Goal: Transaction & Acquisition: Book appointment/travel/reservation

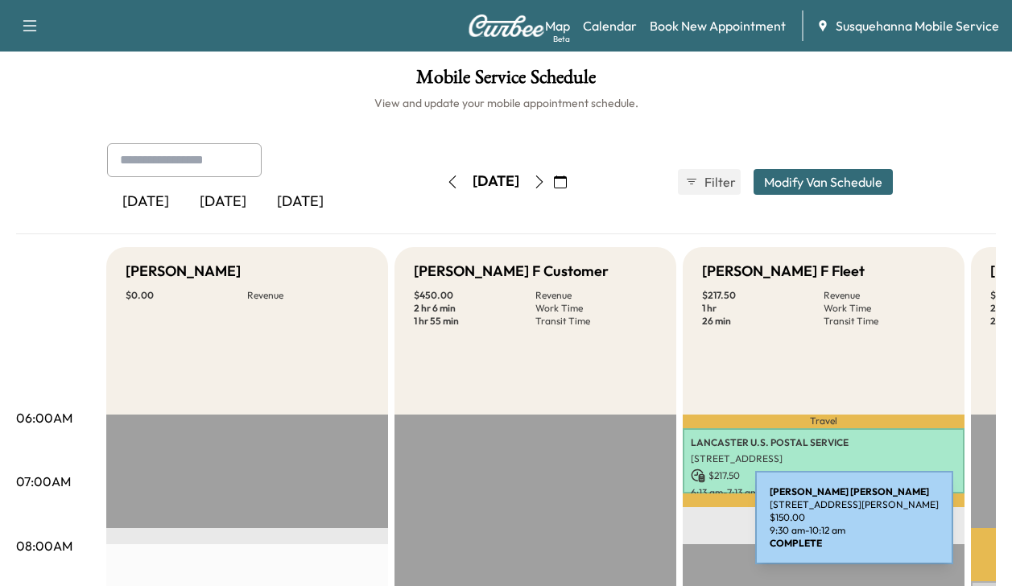
scroll to position [116, 0]
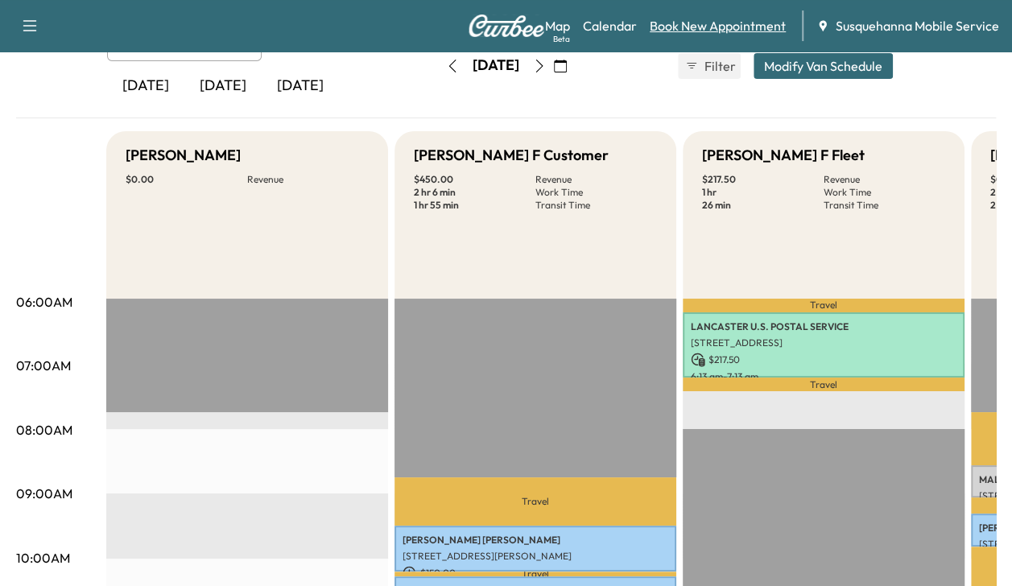
click at [727, 27] on link "Book New Appointment" at bounding box center [718, 25] width 136 height 19
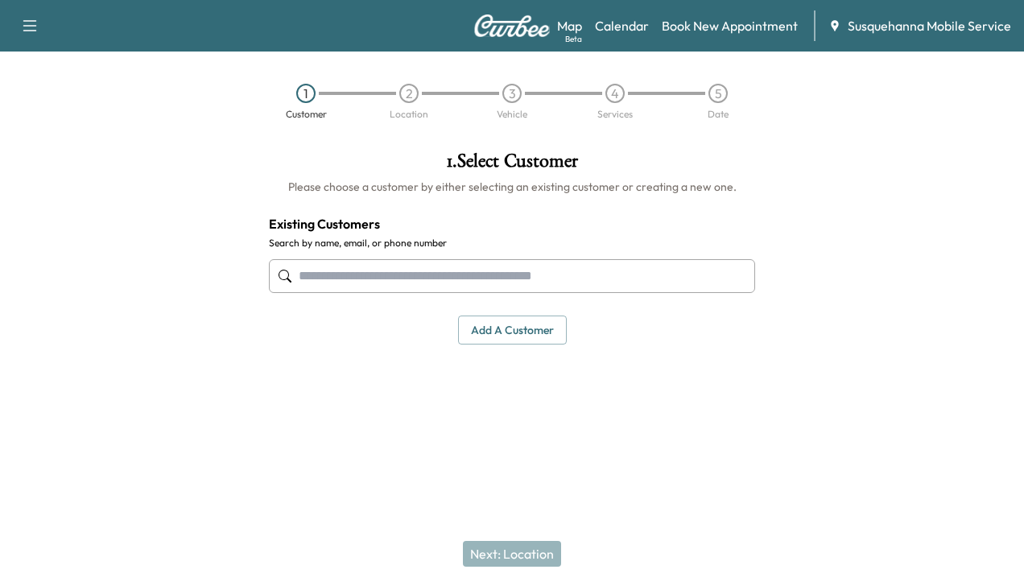
click at [525, 281] on input "text" at bounding box center [512, 276] width 486 height 34
type input "*"
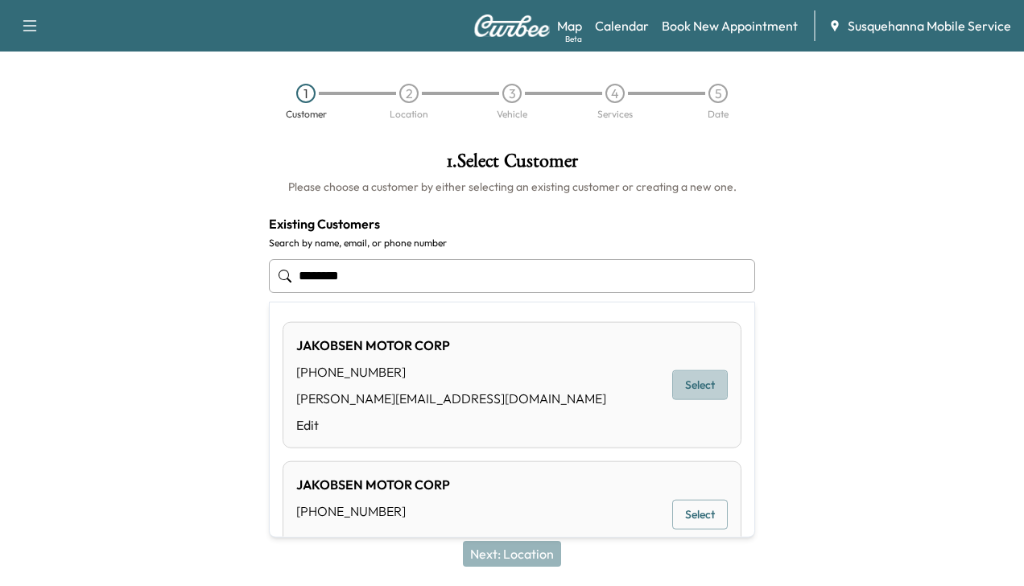
click at [681, 382] on button "Select" at bounding box center [700, 385] width 56 height 30
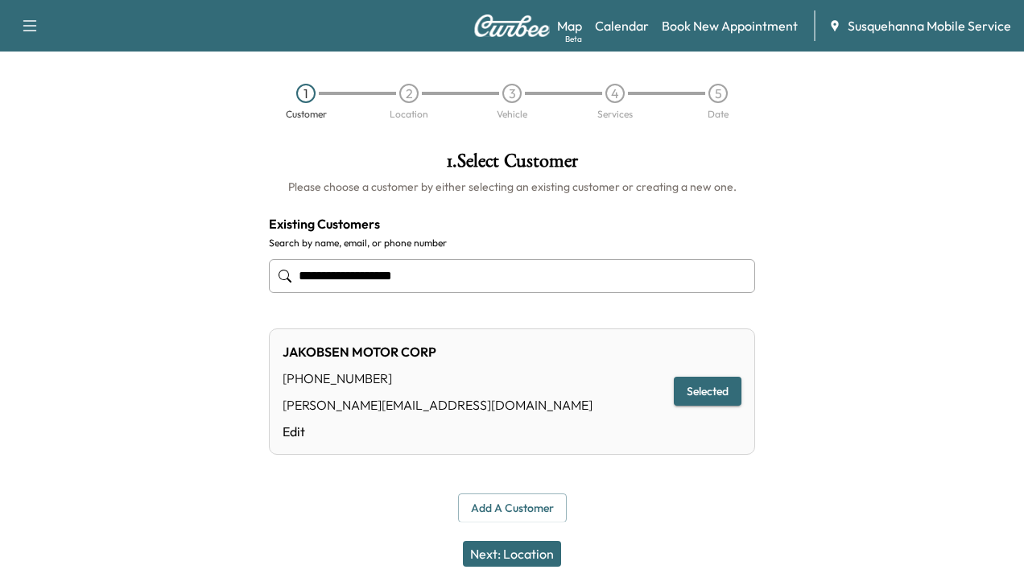
type input "**********"
click at [478, 557] on button "Next: Location" at bounding box center [512, 554] width 98 height 26
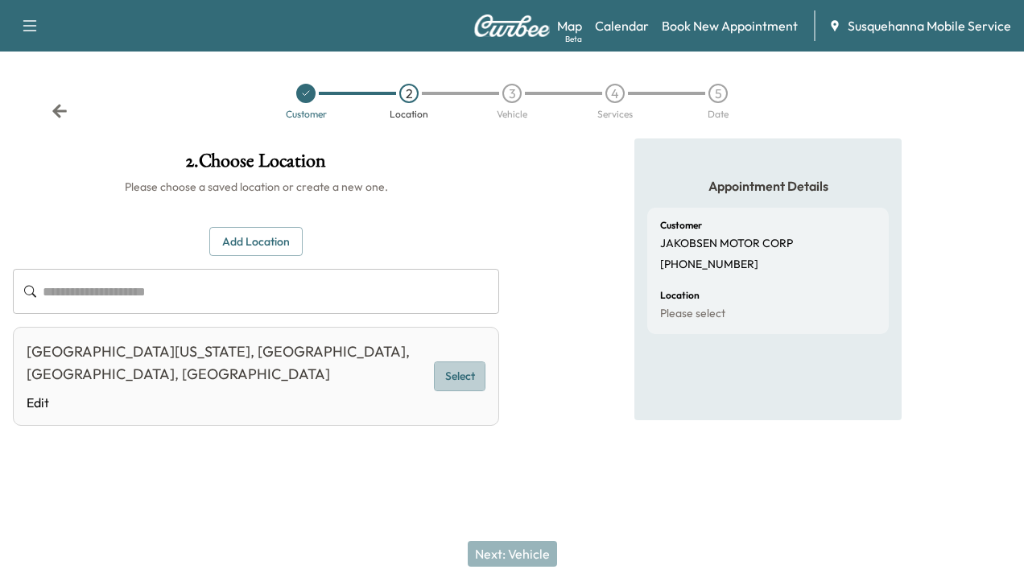
click at [459, 369] on button "Select" at bounding box center [460, 377] width 52 height 30
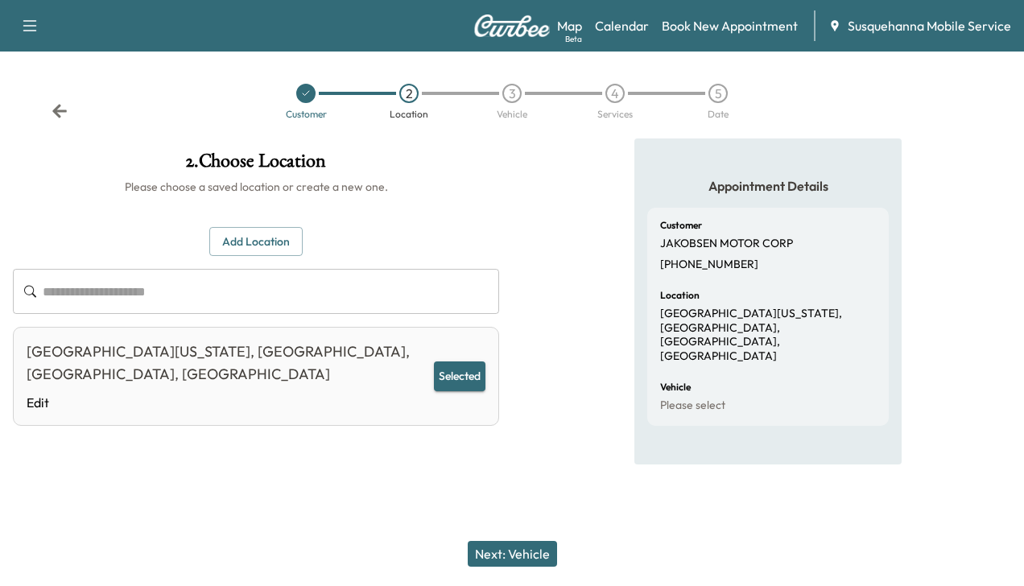
click at [504, 548] on button "Next: Vehicle" at bounding box center [512, 554] width 89 height 26
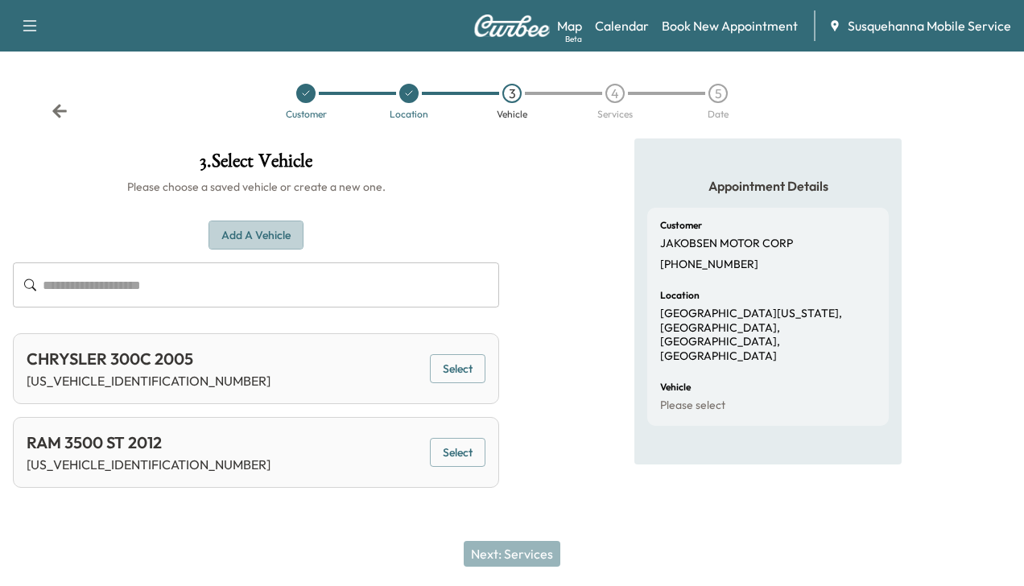
click at [282, 230] on button "Add a Vehicle" at bounding box center [256, 236] width 95 height 30
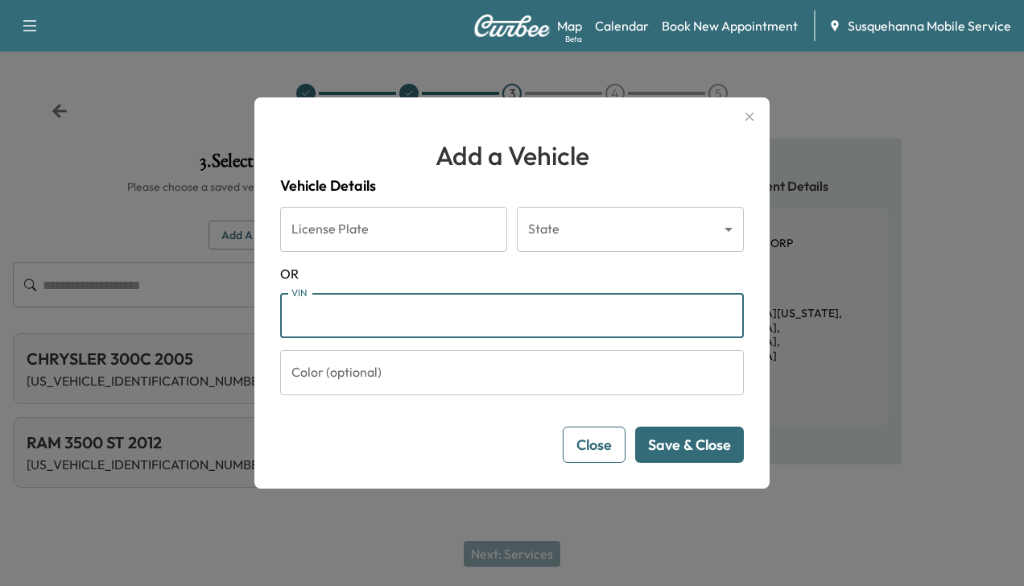
click at [322, 317] on input "VIN" at bounding box center [512, 315] width 464 height 45
type input "**********"
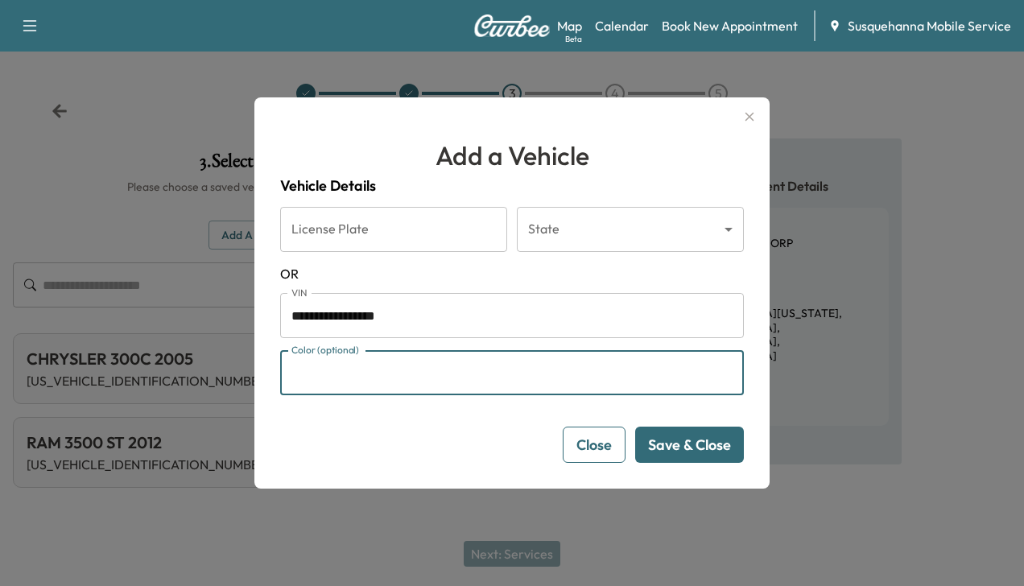
click at [505, 375] on input "Color (optional)" at bounding box center [512, 372] width 464 height 45
type input "*****"
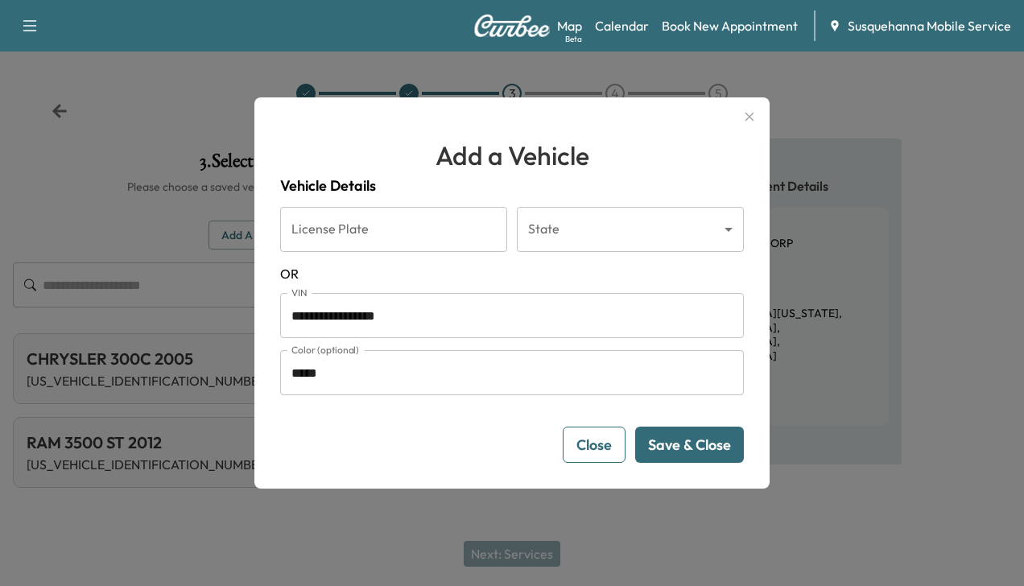
click at [673, 432] on button "Save & Close" at bounding box center [689, 445] width 109 height 36
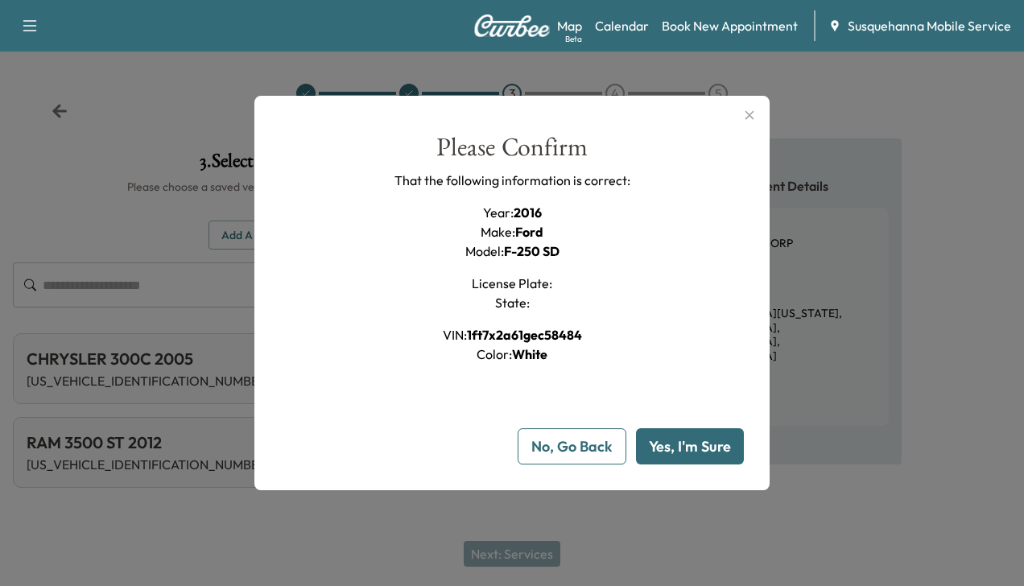
click at [673, 432] on button "Yes, I'm Sure" at bounding box center [690, 446] width 108 height 36
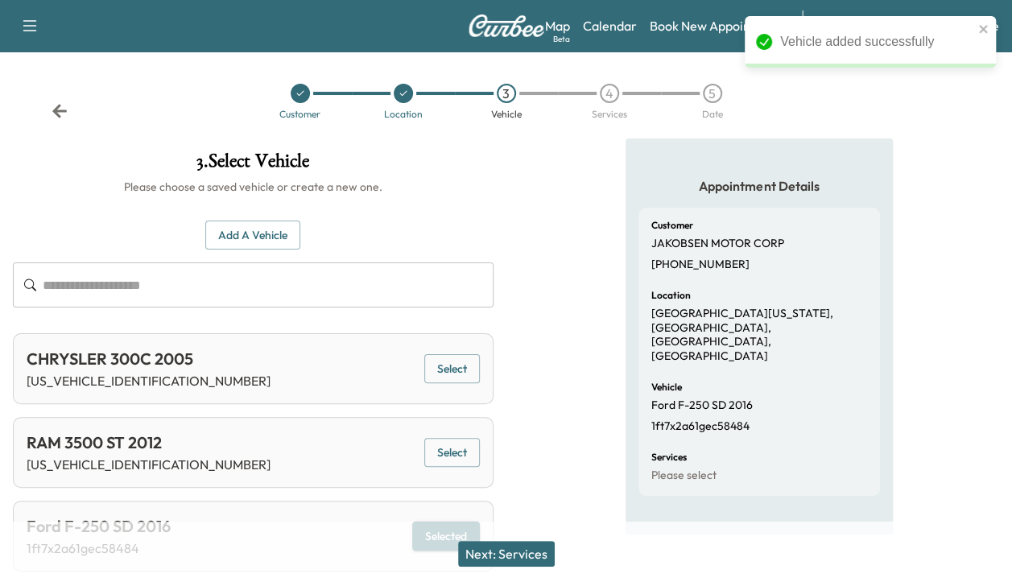
click at [509, 558] on button "Next: Services" at bounding box center [506, 554] width 97 height 26
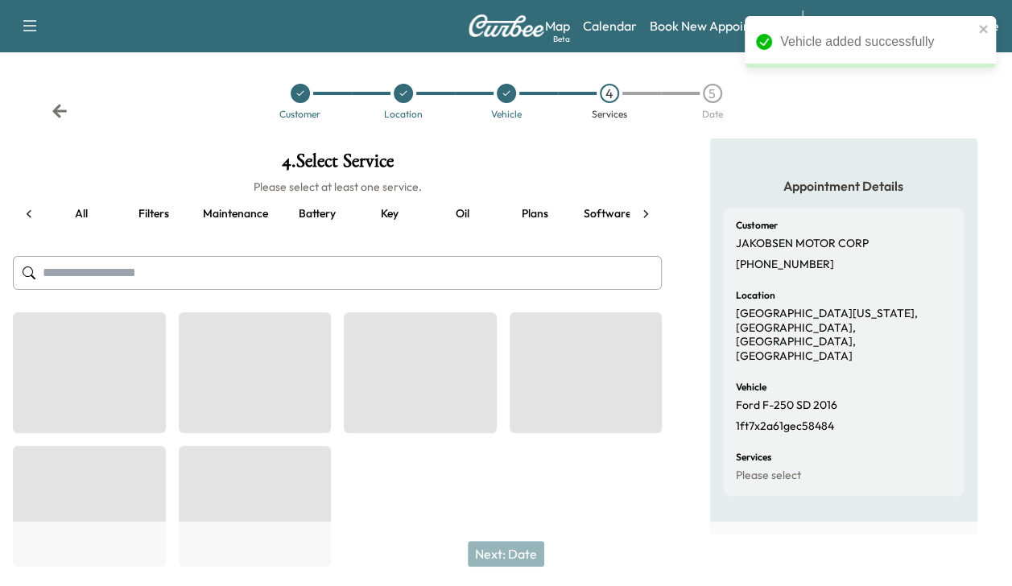
scroll to position [0, 61]
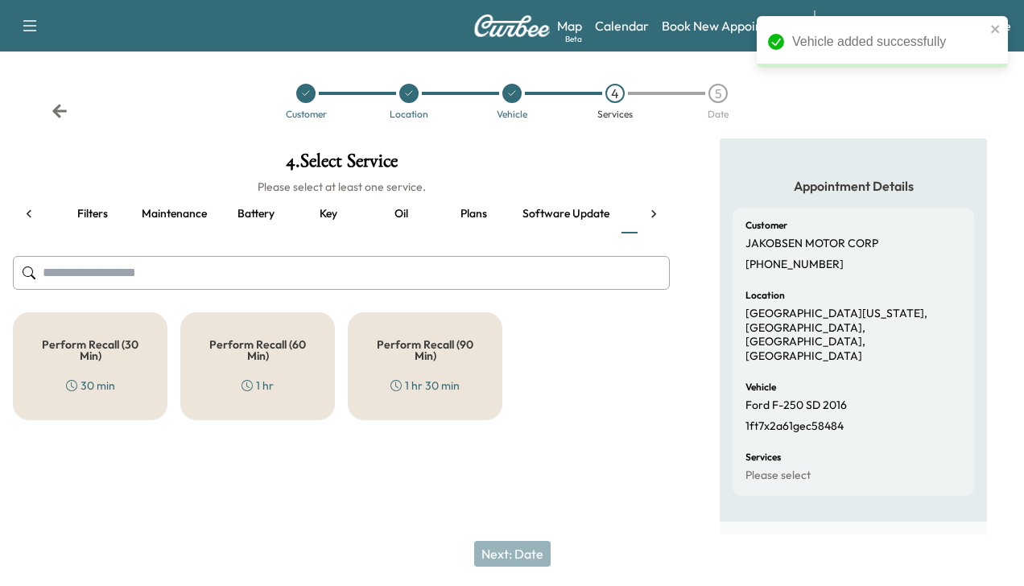
click at [114, 367] on div "Perform Recall (30 Min) 30 min" at bounding box center [90, 366] width 155 height 108
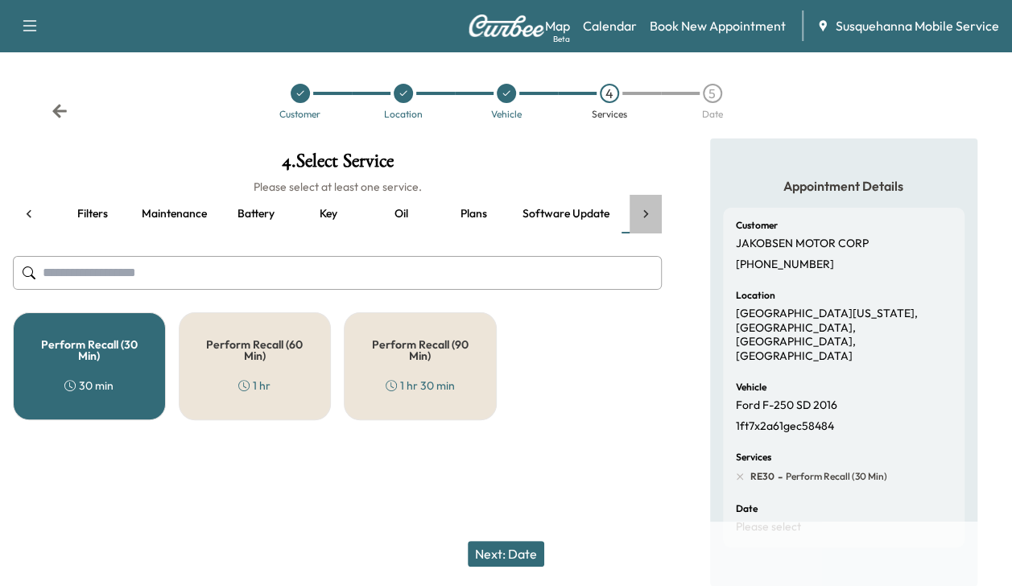
click at [647, 209] on icon at bounding box center [646, 214] width 16 height 16
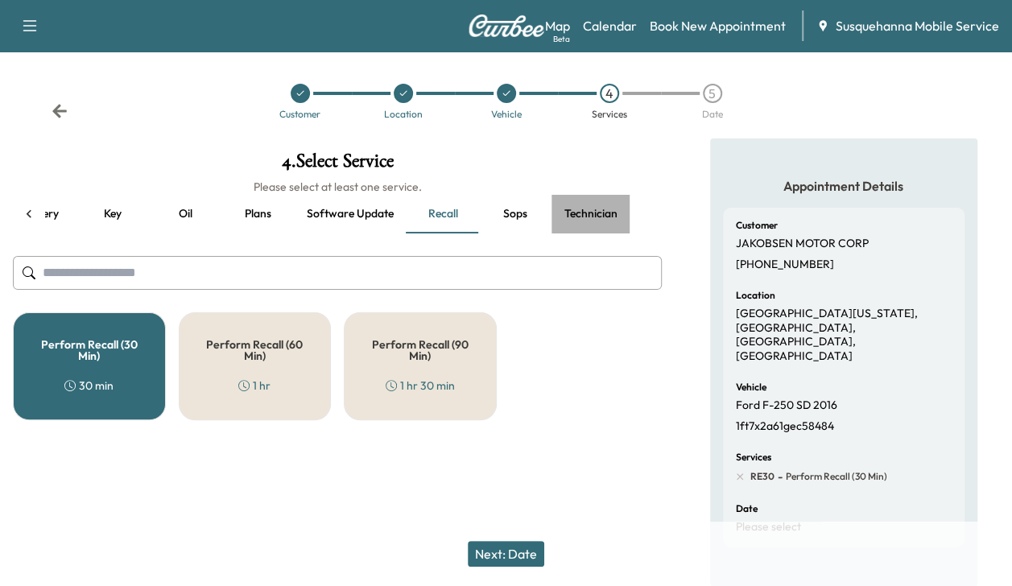
click at [590, 209] on button "Technician" at bounding box center [591, 214] width 79 height 39
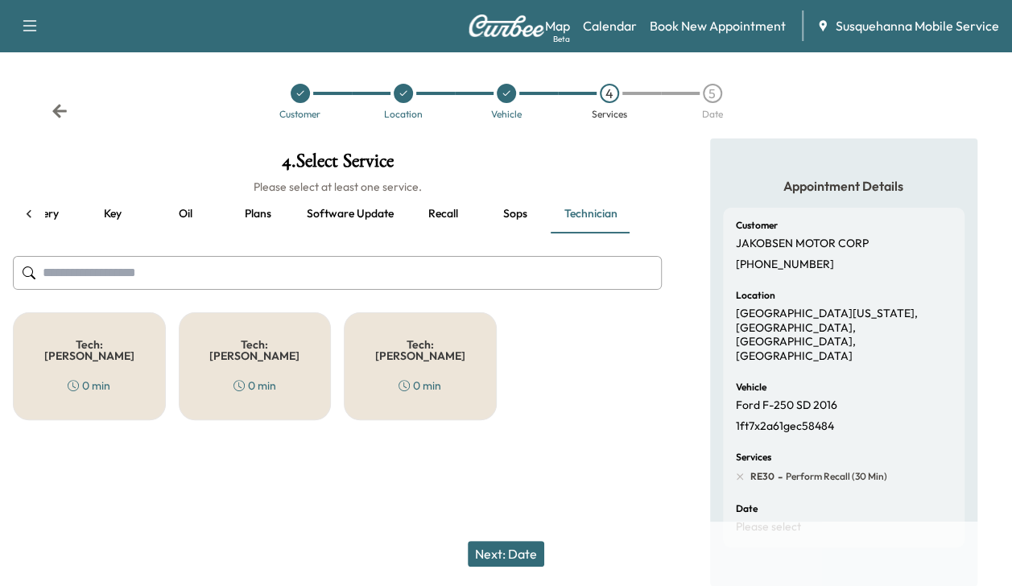
click at [124, 357] on div "Tech: Colton M 0 min" at bounding box center [89, 366] width 153 height 108
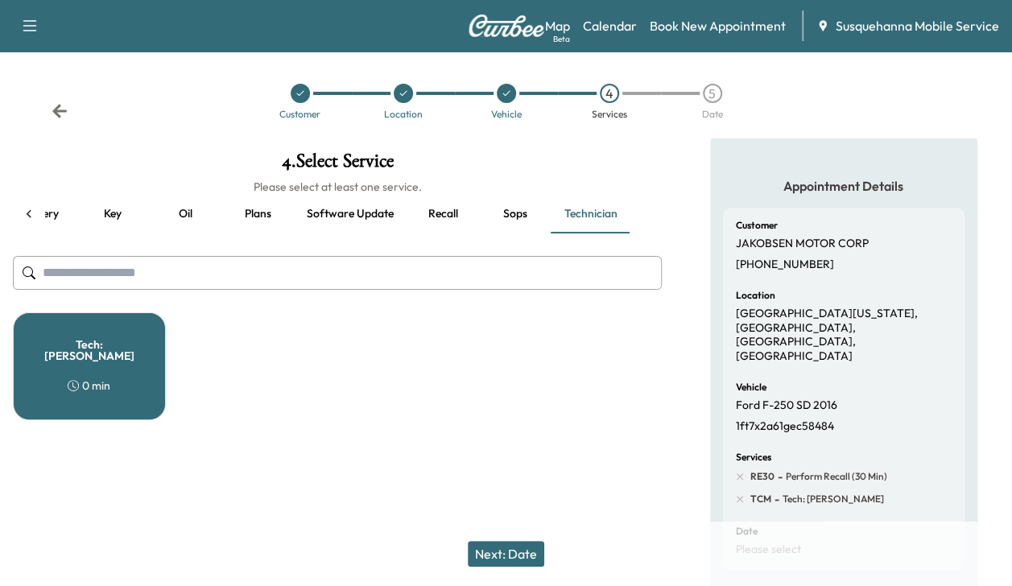
click at [520, 564] on button "Next: Date" at bounding box center [506, 554] width 77 height 26
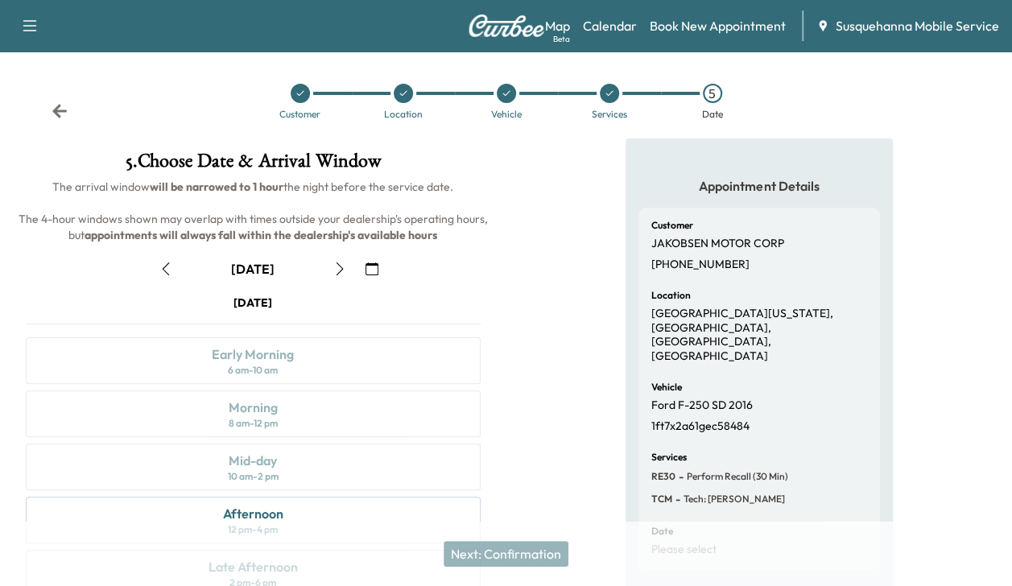
click at [344, 259] on button "button" at bounding box center [339, 269] width 27 height 26
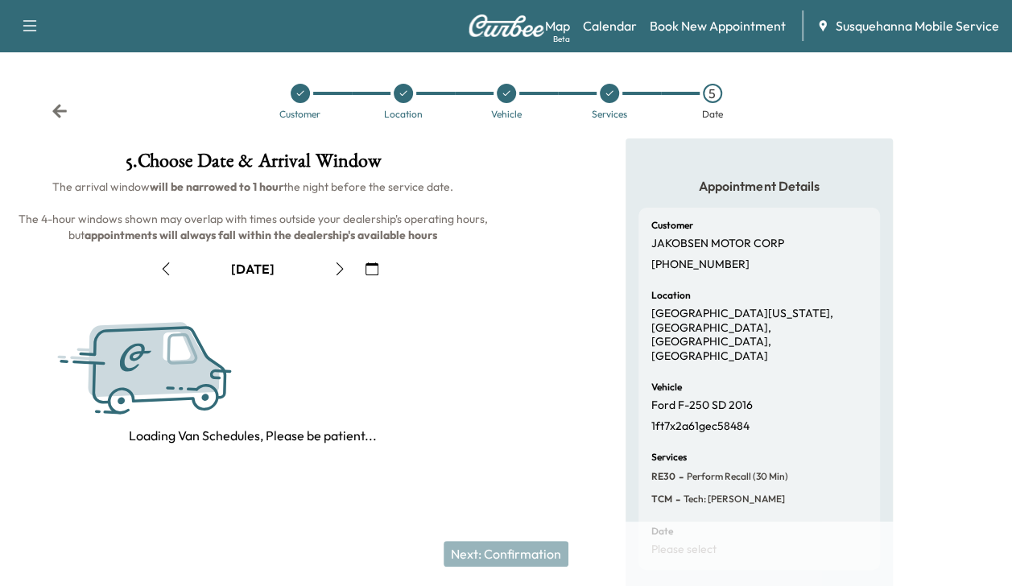
click at [344, 259] on button "button" at bounding box center [339, 269] width 27 height 26
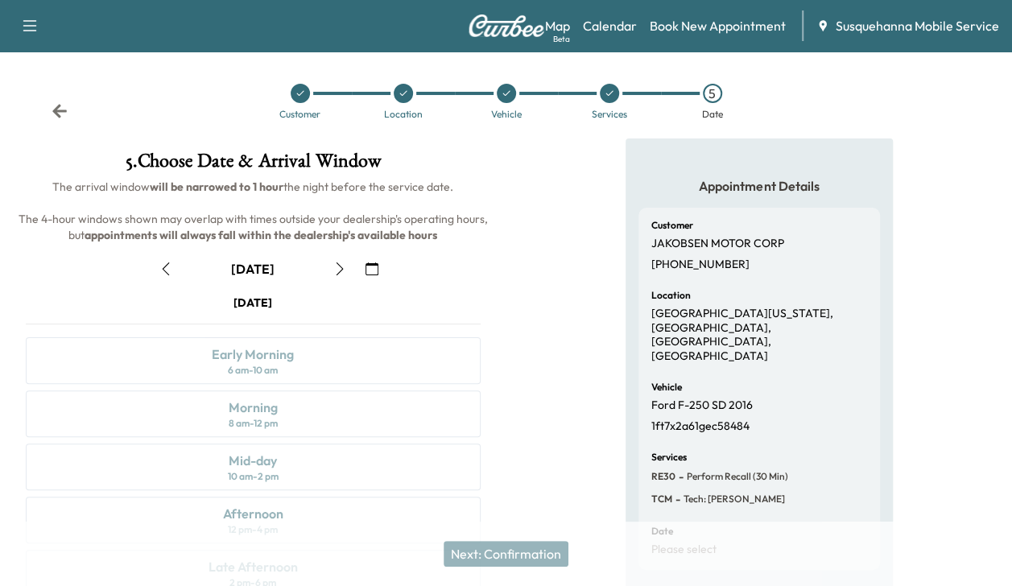
click at [344, 259] on button "button" at bounding box center [339, 269] width 27 height 26
click at [284, 415] on div "Morning 8 am - 12 pm" at bounding box center [253, 414] width 455 height 47
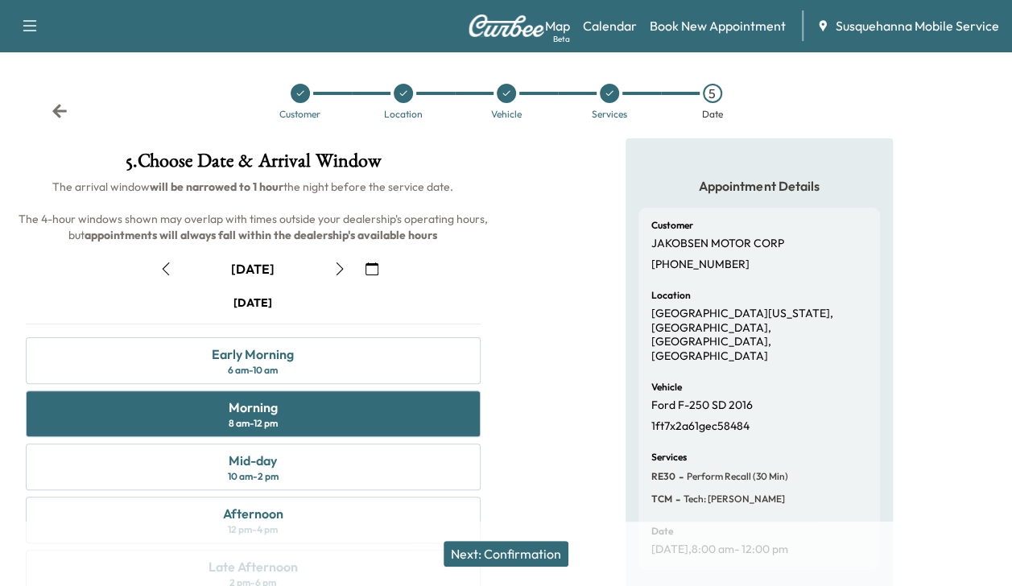
click at [496, 546] on button "Next: Confirmation" at bounding box center [506, 554] width 125 height 26
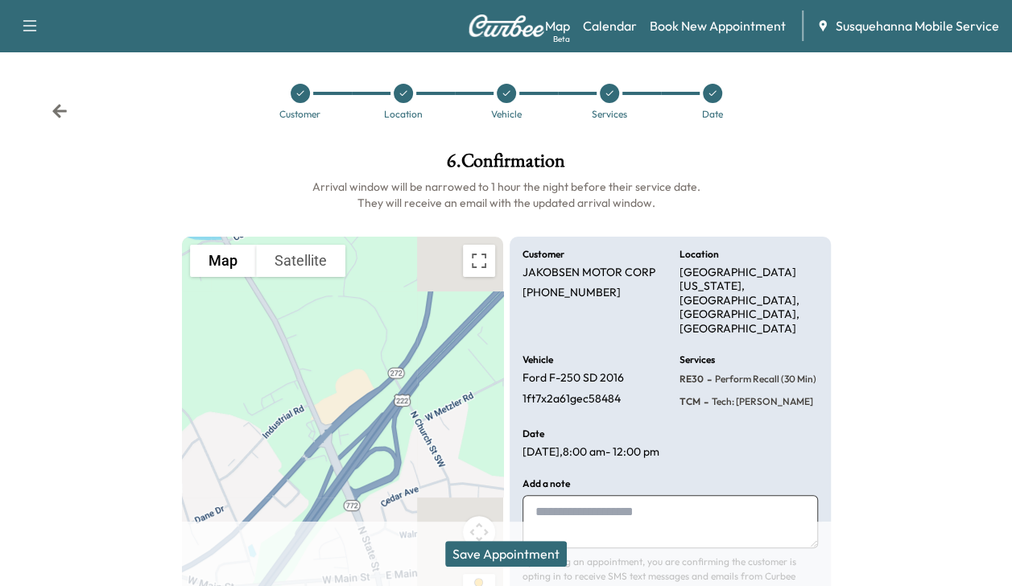
click at [496, 546] on button "Save Appointment" at bounding box center [506, 554] width 122 height 26
